Goal: Check status: Check status

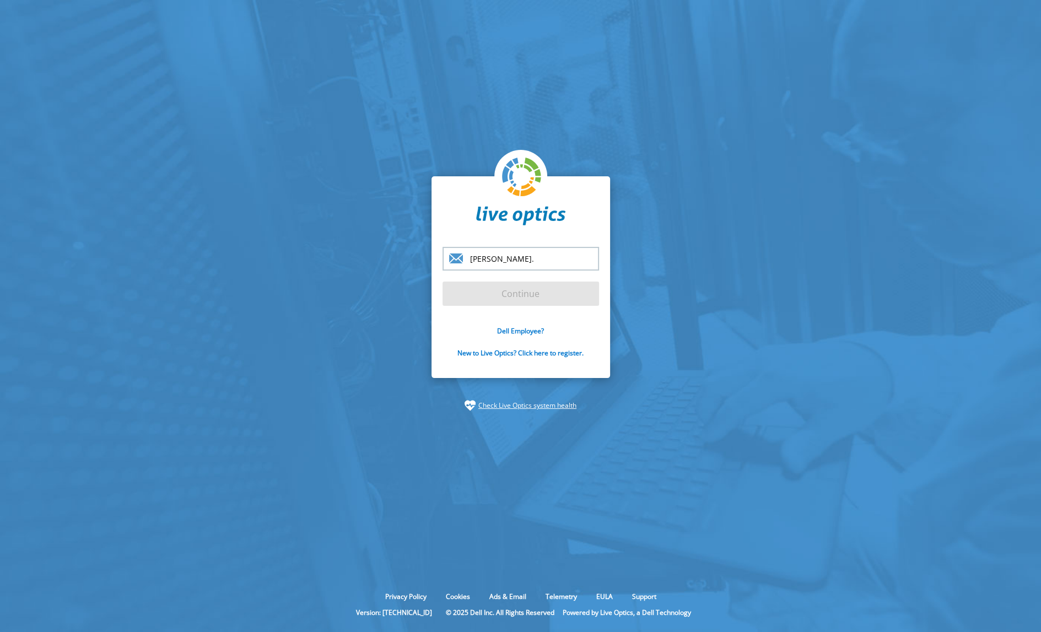
type input "[PERSON_NAME][EMAIL_ADDRESS][PERSON_NAME][DOMAIN_NAME]"
click at [518, 289] on input "Continue" at bounding box center [521, 294] width 157 height 24
click at [506, 296] on input "Continue" at bounding box center [521, 294] width 157 height 24
click at [519, 293] on input "Continue" at bounding box center [521, 294] width 157 height 24
click at [528, 290] on input "Continue" at bounding box center [521, 294] width 157 height 24
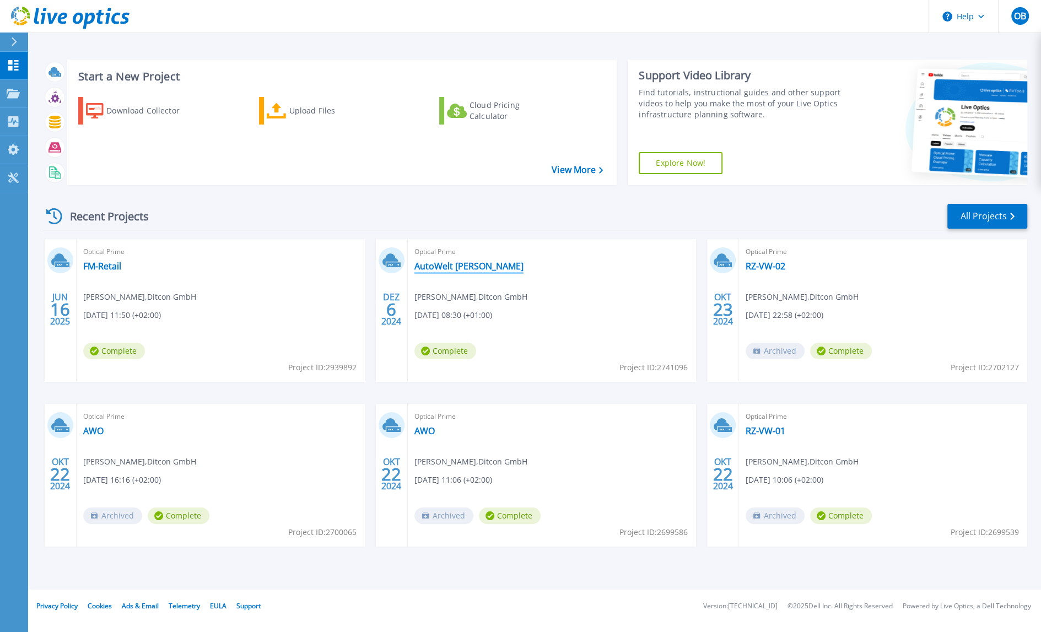
click at [435, 263] on link "AutoWelt [PERSON_NAME]" at bounding box center [468, 266] width 109 height 11
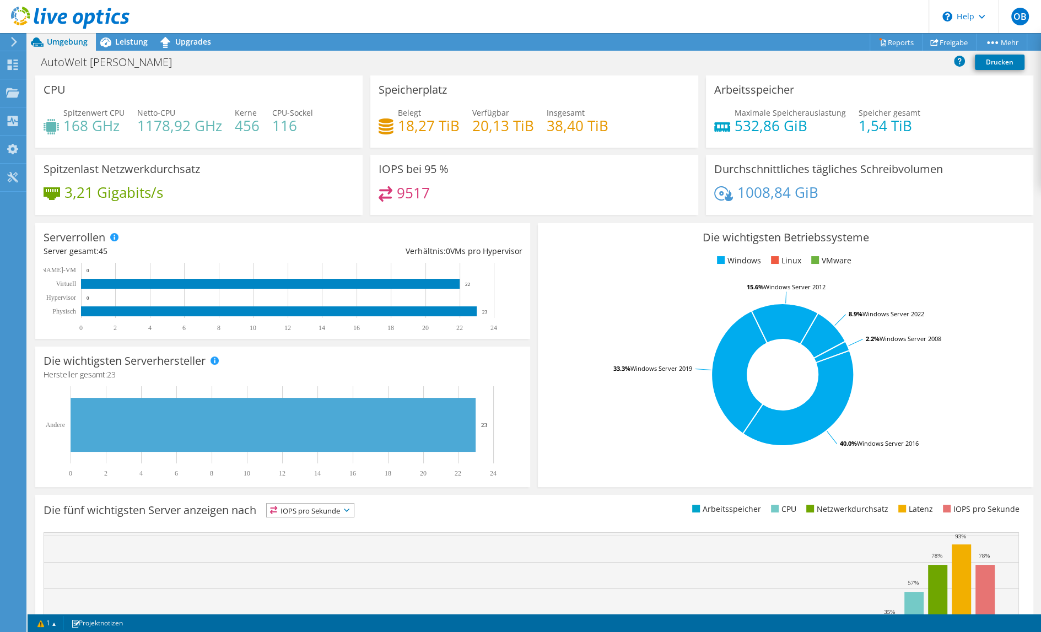
click at [127, 31] on div at bounding box center [65, 18] width 130 height 37
click at [125, 44] on span "Leistung" at bounding box center [131, 41] width 33 height 10
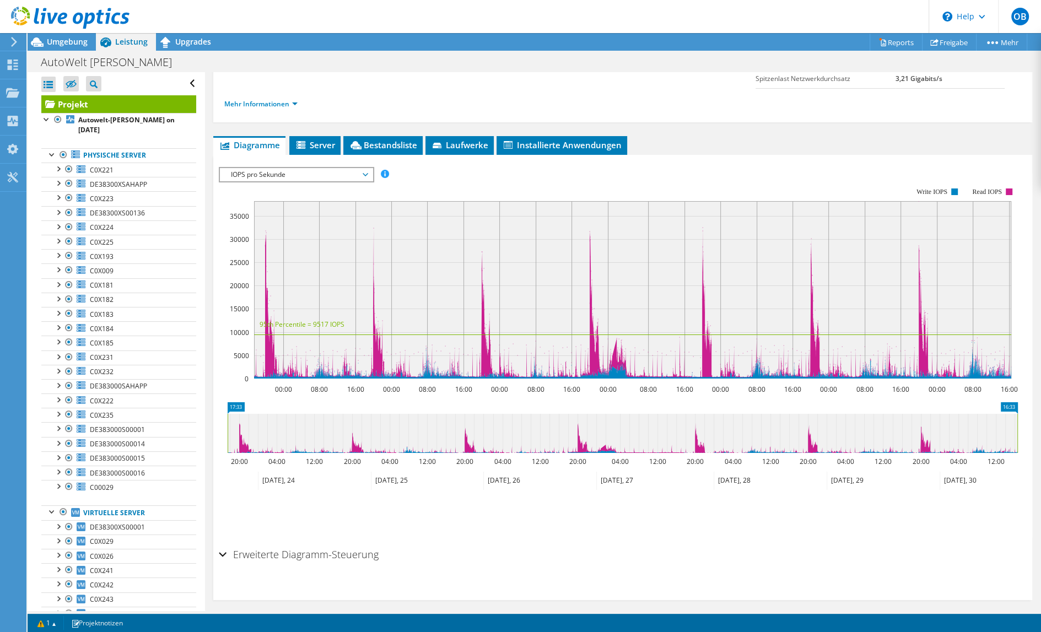
scroll to position [155, 0]
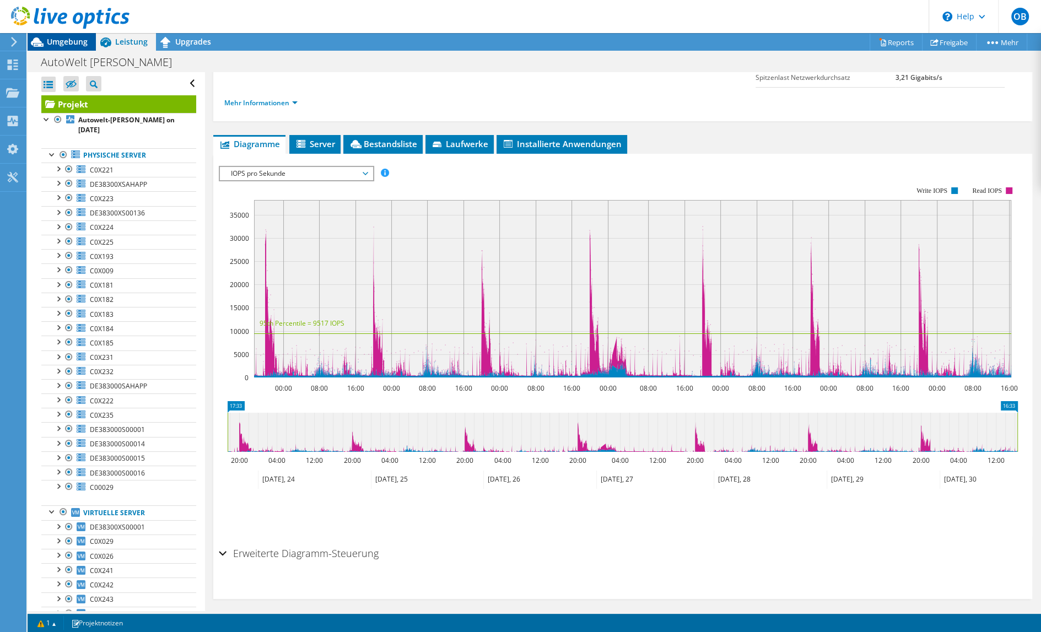
click at [71, 37] on span "Umgebung" at bounding box center [67, 41] width 41 height 10
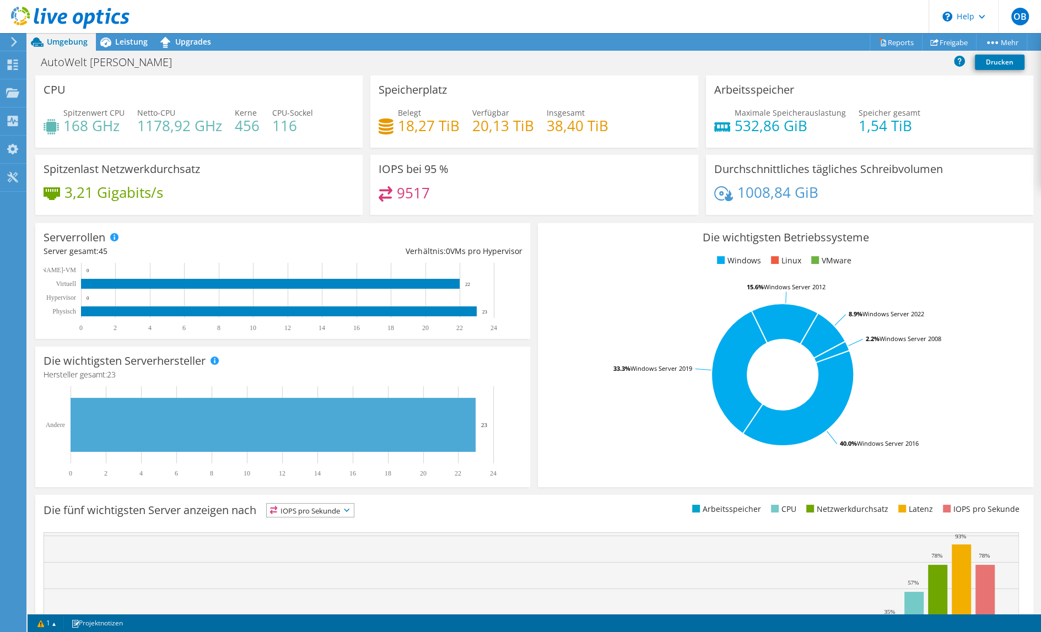
click at [425, 195] on h4 "9517" at bounding box center [413, 193] width 33 height 12
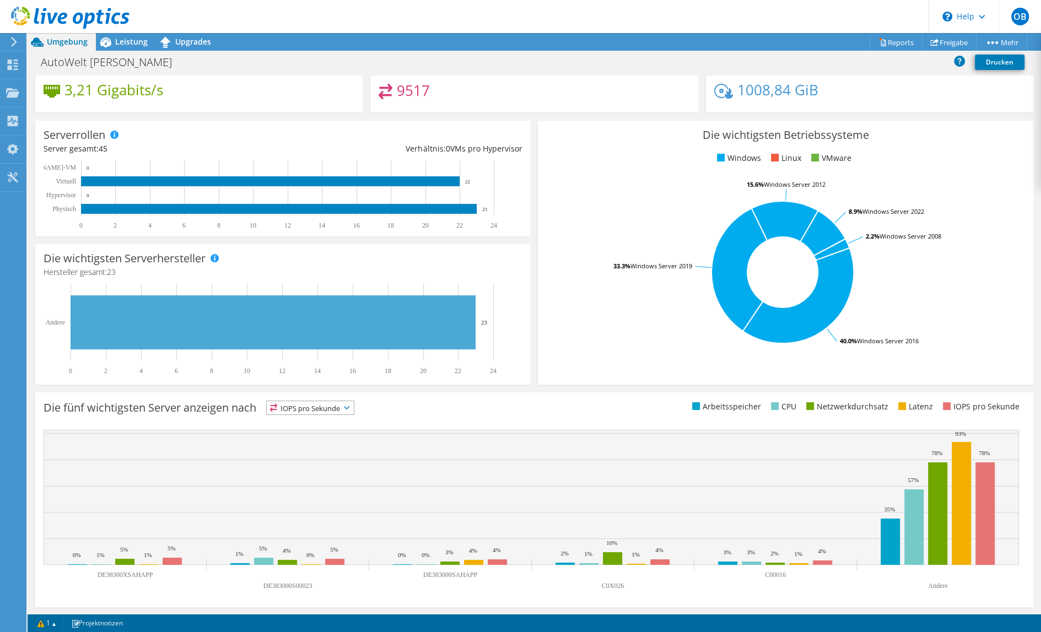
scroll to position [0, 0]
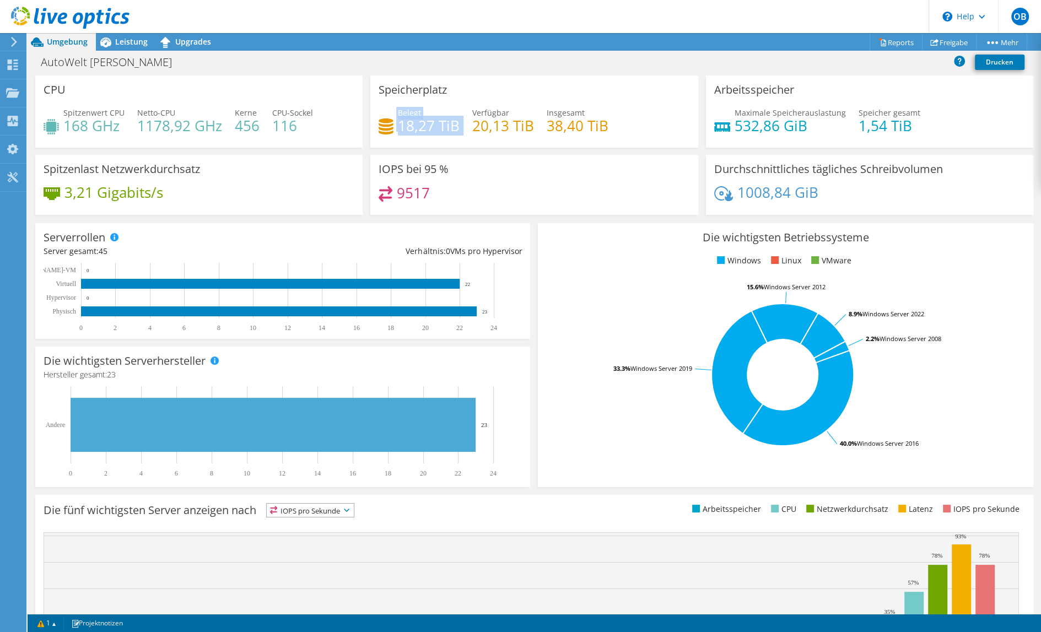
drag, startPoint x: 460, startPoint y: 130, endPoint x: 392, endPoint y: 130, distance: 67.8
click at [392, 130] on div "Belegt 18,27 TiB Verfügbar 20,13 TiB Insgesamt 38,40 TiB" at bounding box center [534, 125] width 311 height 36
click at [396, 130] on div "Belegt 18,27 TiB" at bounding box center [419, 119] width 81 height 25
click at [125, 41] on span "Leistung" at bounding box center [131, 41] width 33 height 10
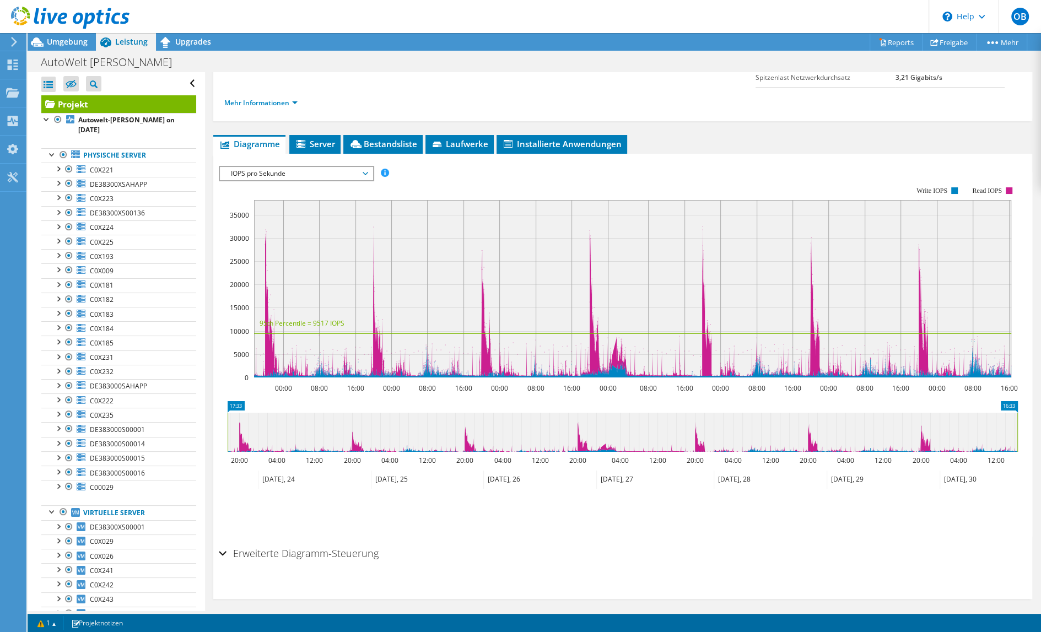
scroll to position [160, 0]
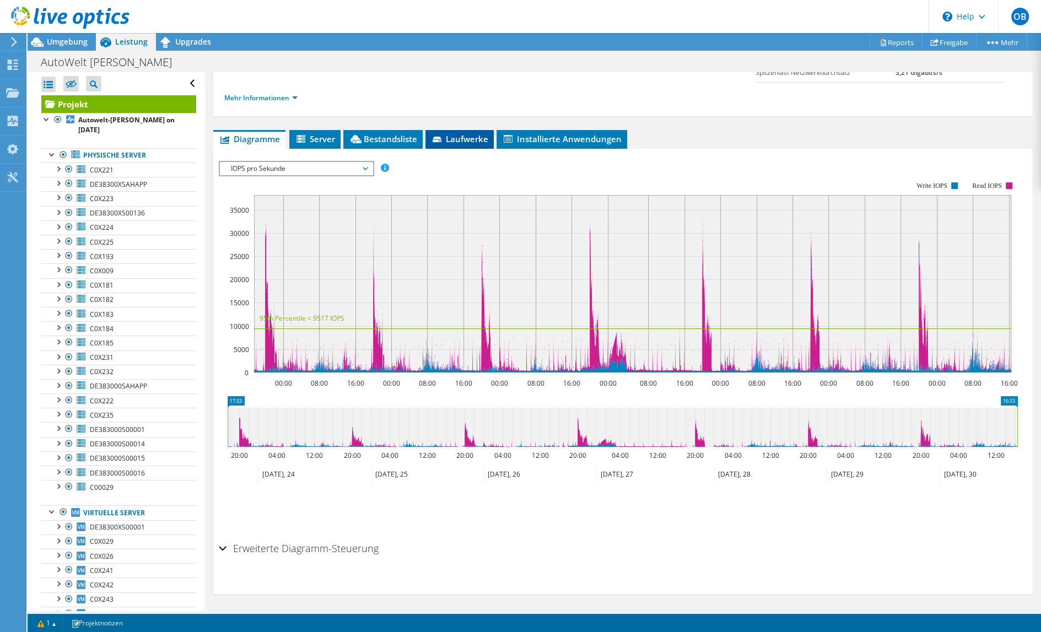
click at [459, 141] on span "Laufwerke" at bounding box center [459, 138] width 57 height 11
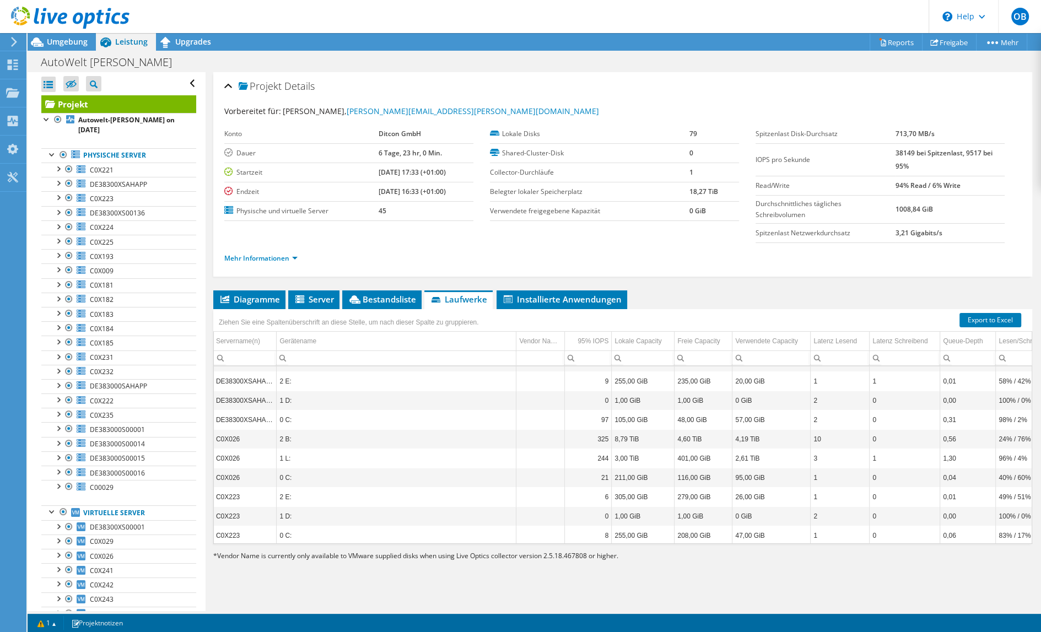
scroll to position [1259, 1]
